Goal: Information Seeking & Learning: Find specific fact

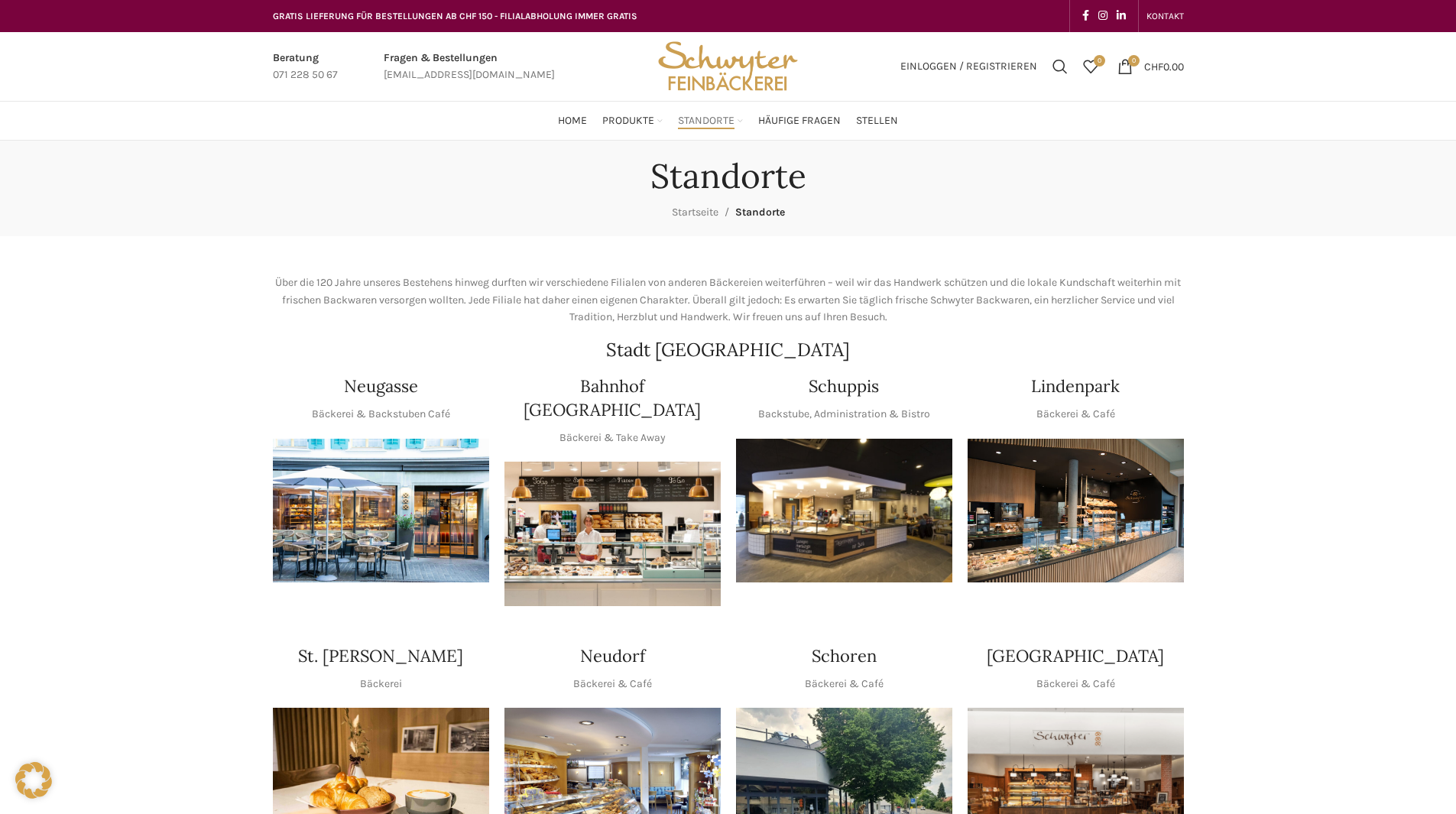
click at [782, 542] on img "1 / 1" at bounding box center [844, 511] width 216 height 145
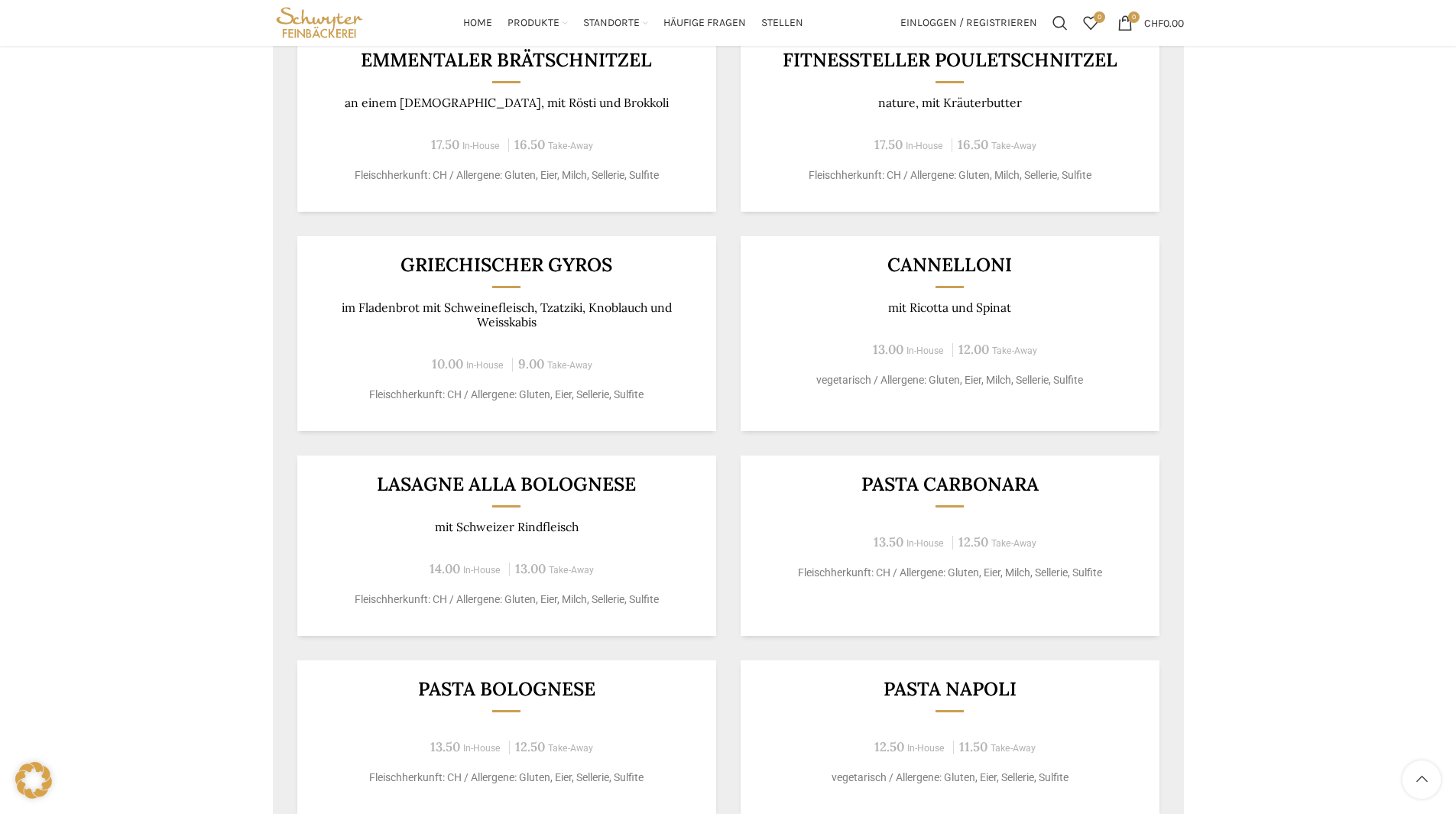
scroll to position [765, 0]
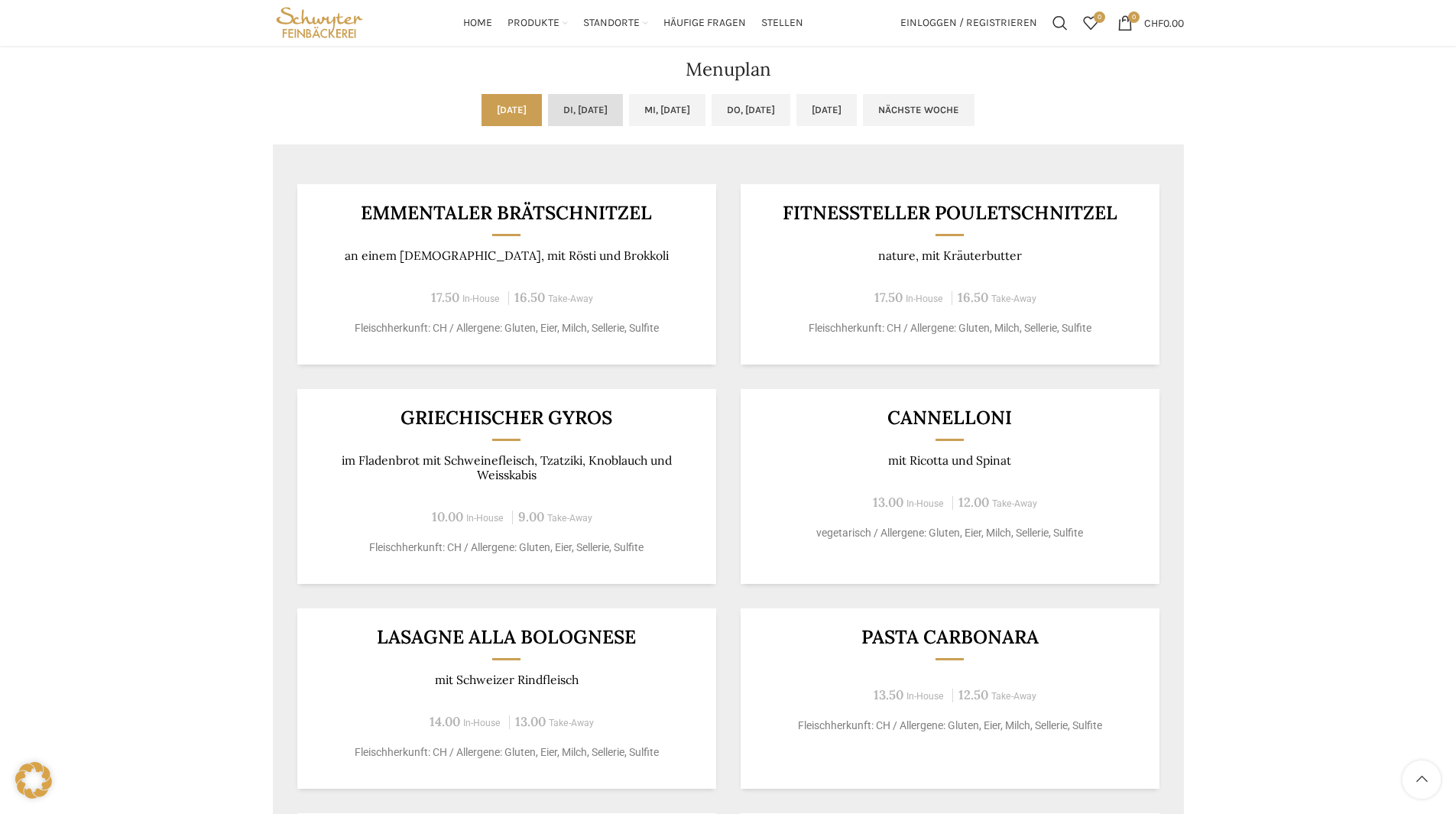
click at [592, 115] on link "Di, [DATE]" at bounding box center [586, 110] width 75 height 32
click at [670, 115] on link "Mi, [DATE]" at bounding box center [667, 110] width 77 height 32
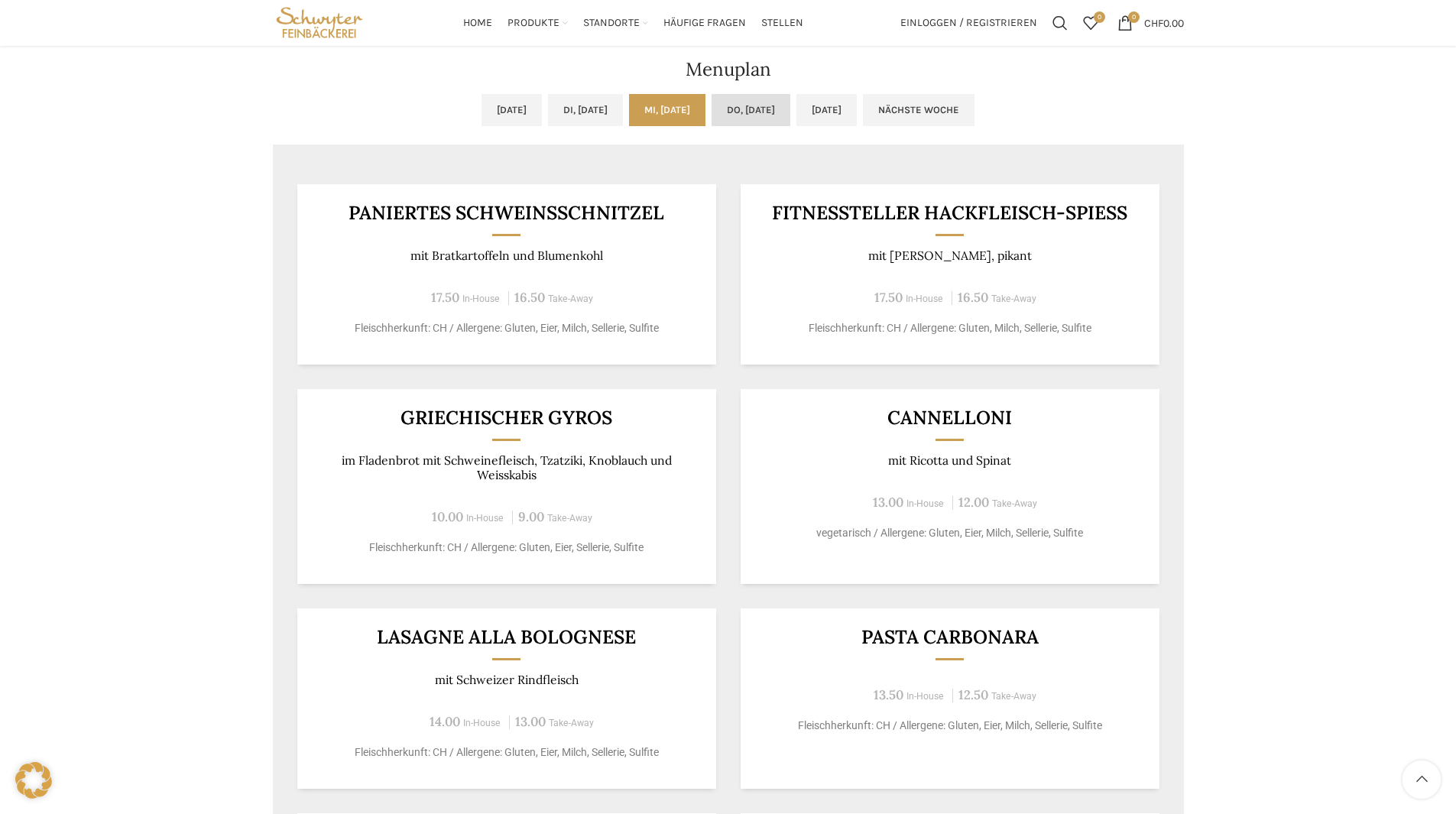
click at [736, 110] on link "Do, [DATE]" at bounding box center [751, 110] width 79 height 32
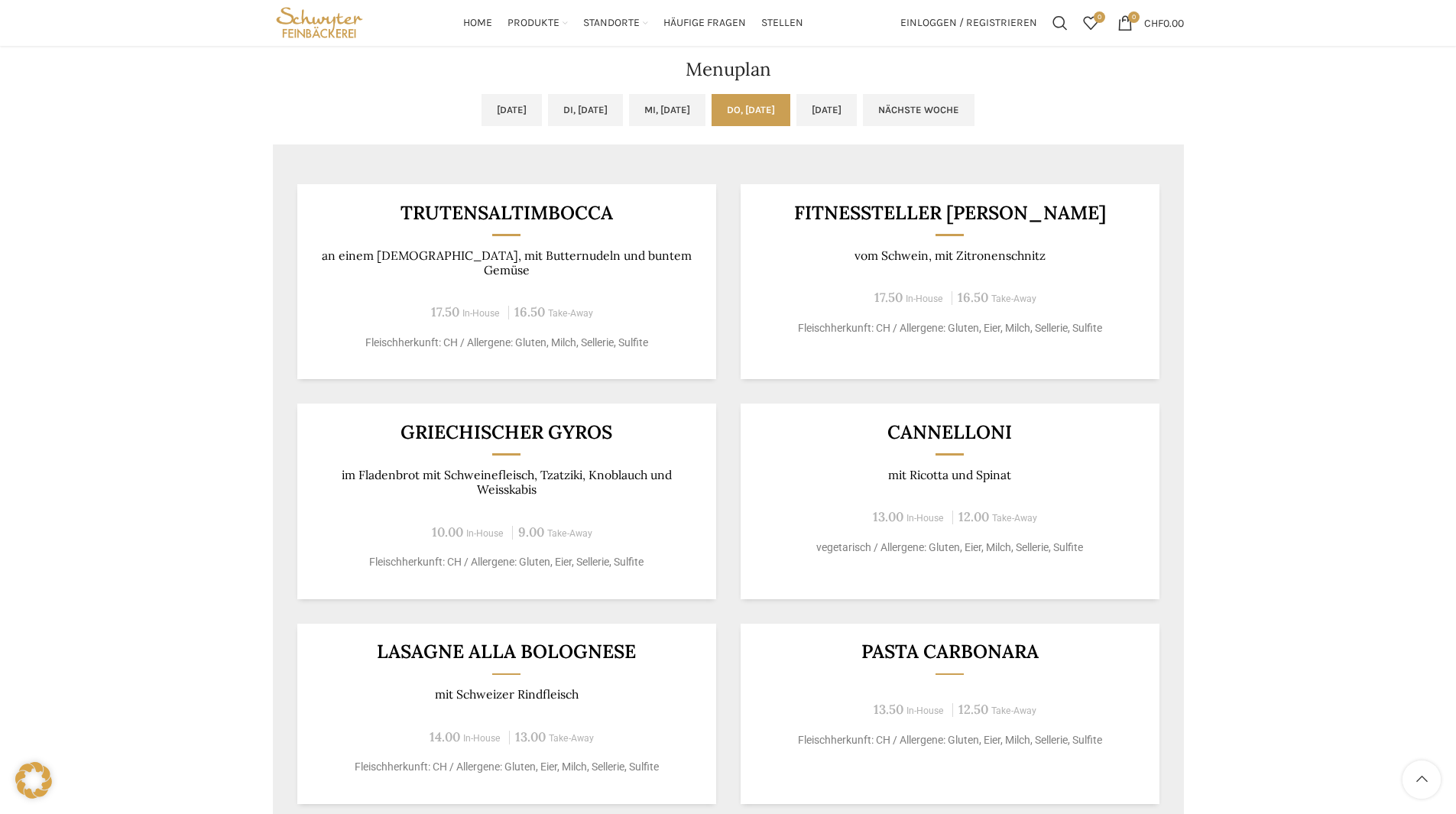
click at [791, 114] on link "Do, [DATE]" at bounding box center [751, 110] width 79 height 32
click at [856, 105] on link "[DATE]" at bounding box center [827, 110] width 61 height 32
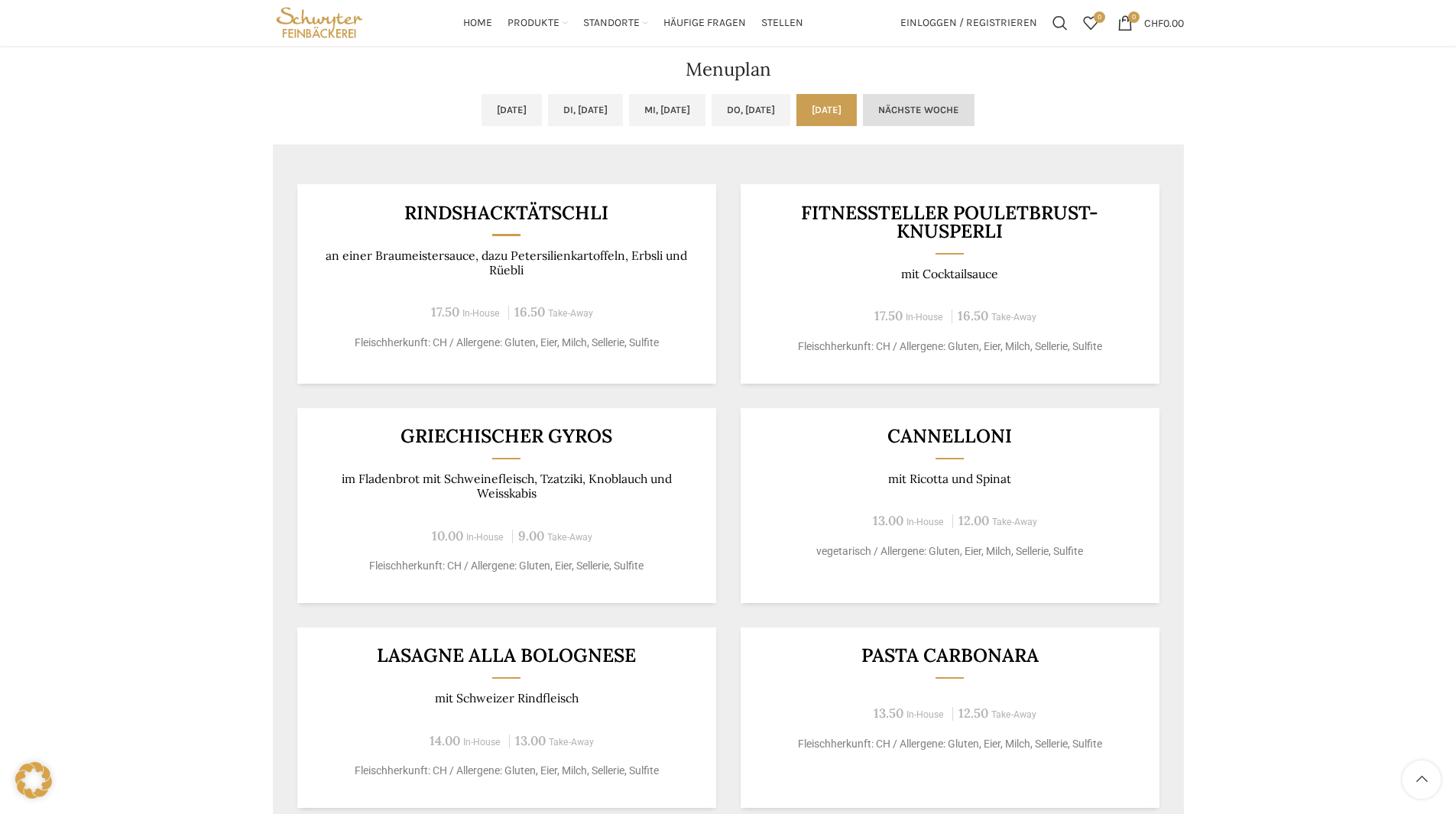
click at [975, 105] on link "Nächste Woche" at bounding box center [918, 110] width 112 height 32
